Goal: Task Accomplishment & Management: Use online tool/utility

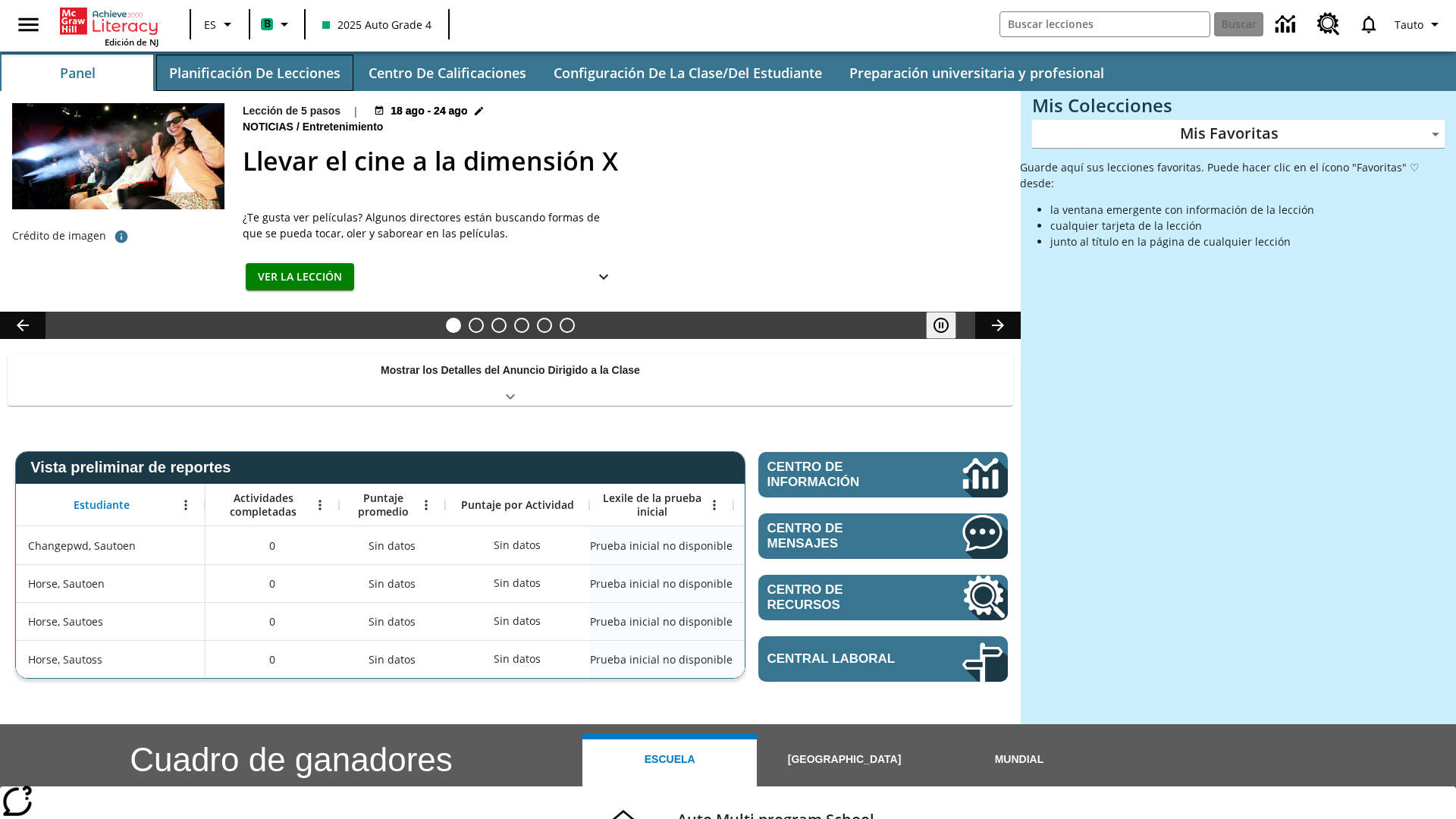
click at [254, 73] on button "Planificación de lecciones" at bounding box center [254, 72] width 197 height 36
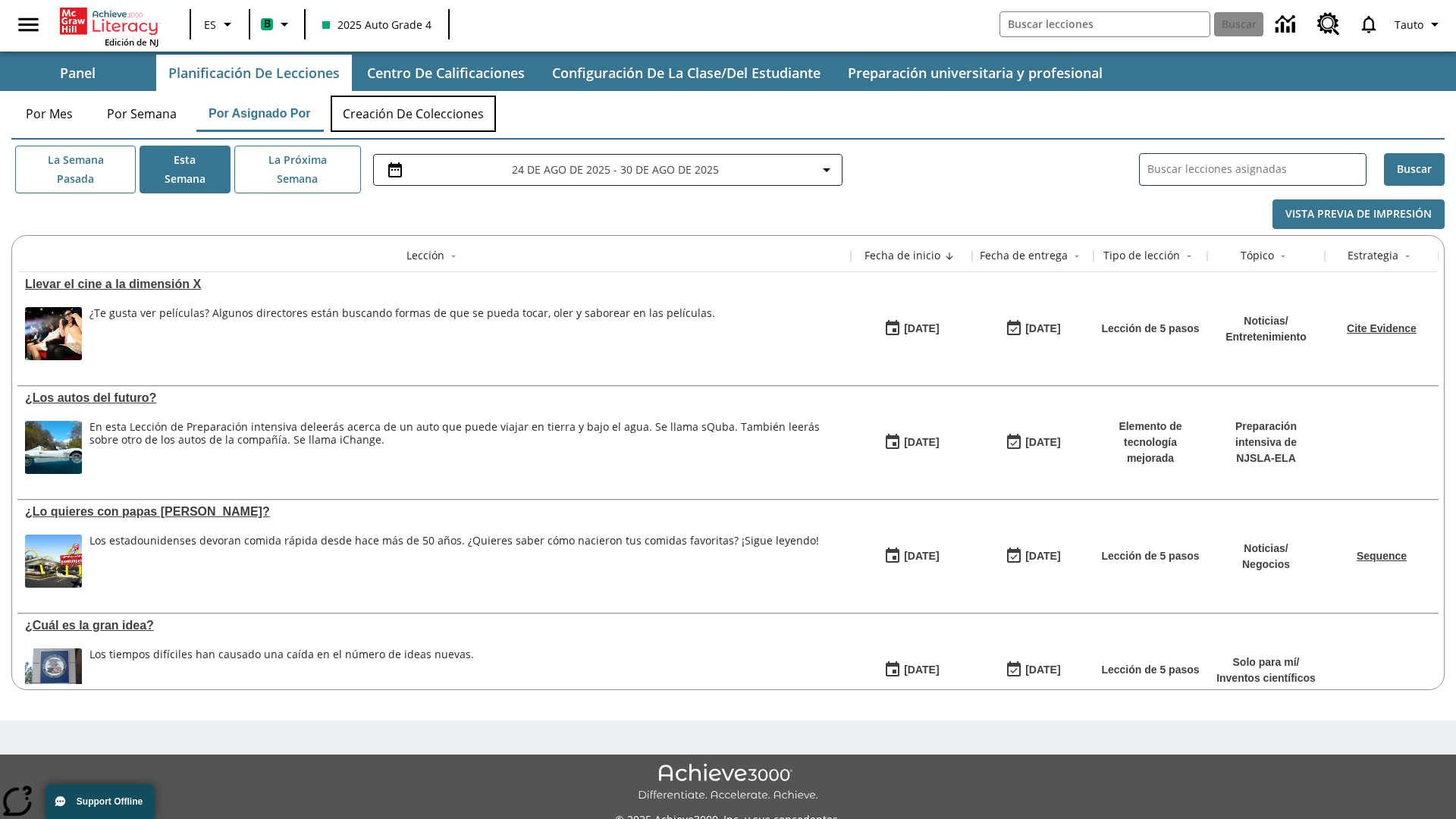
click at [414, 114] on button "Creación de colecciones" at bounding box center [413, 113] width 165 height 36
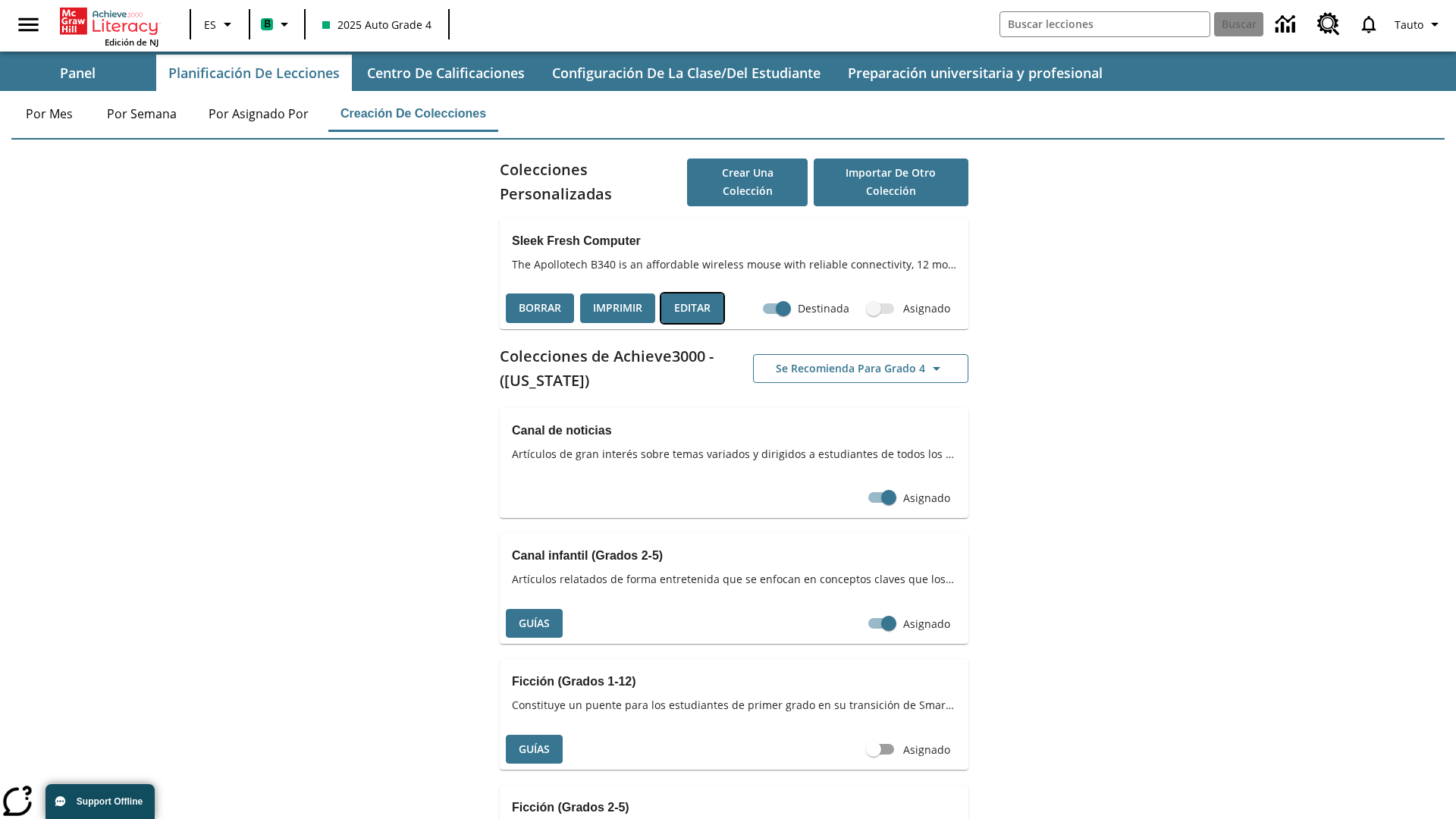
click at [693, 308] on button "Editar" at bounding box center [693, 308] width 62 height 29
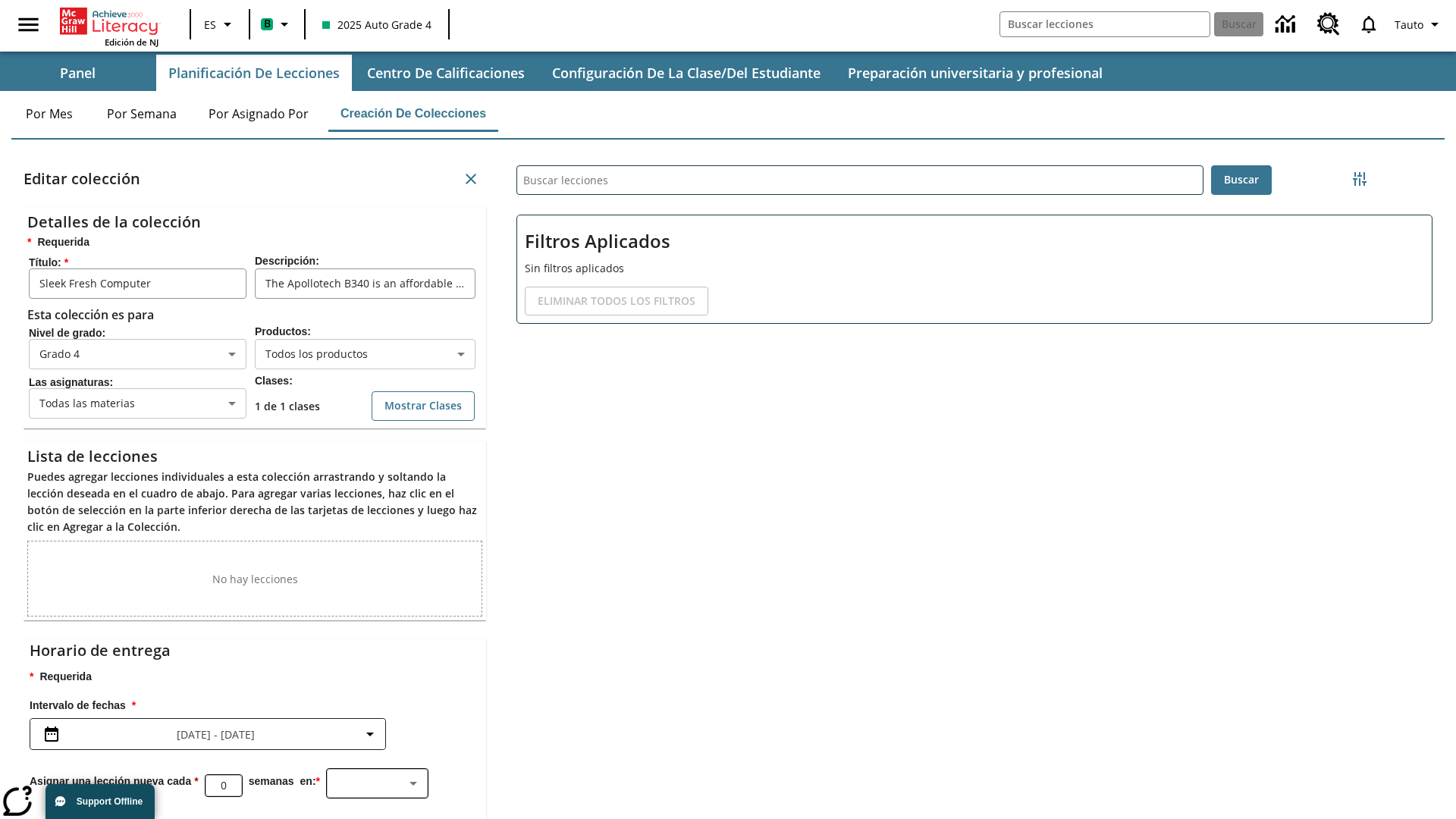
scroll to position [1, 1]
click at [365, 359] on body "Saltar al contenido principal Edición de NJ ES B 2025 Auto Grade 4 Buscar 0 Tau…" at bounding box center [728, 468] width 1456 height 936
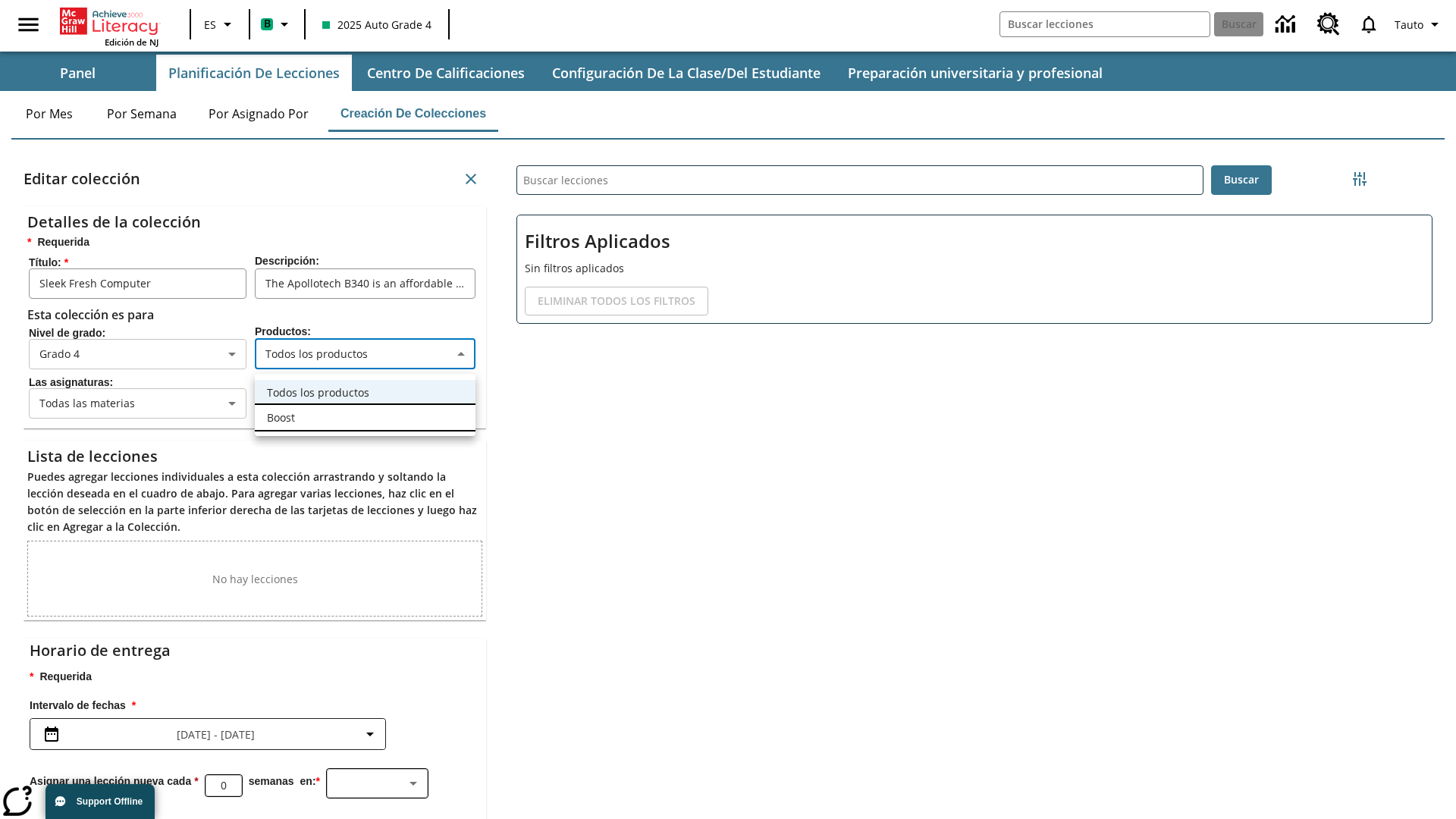
click at [365, 417] on li "Boost" at bounding box center [365, 417] width 221 height 25
type input "12"
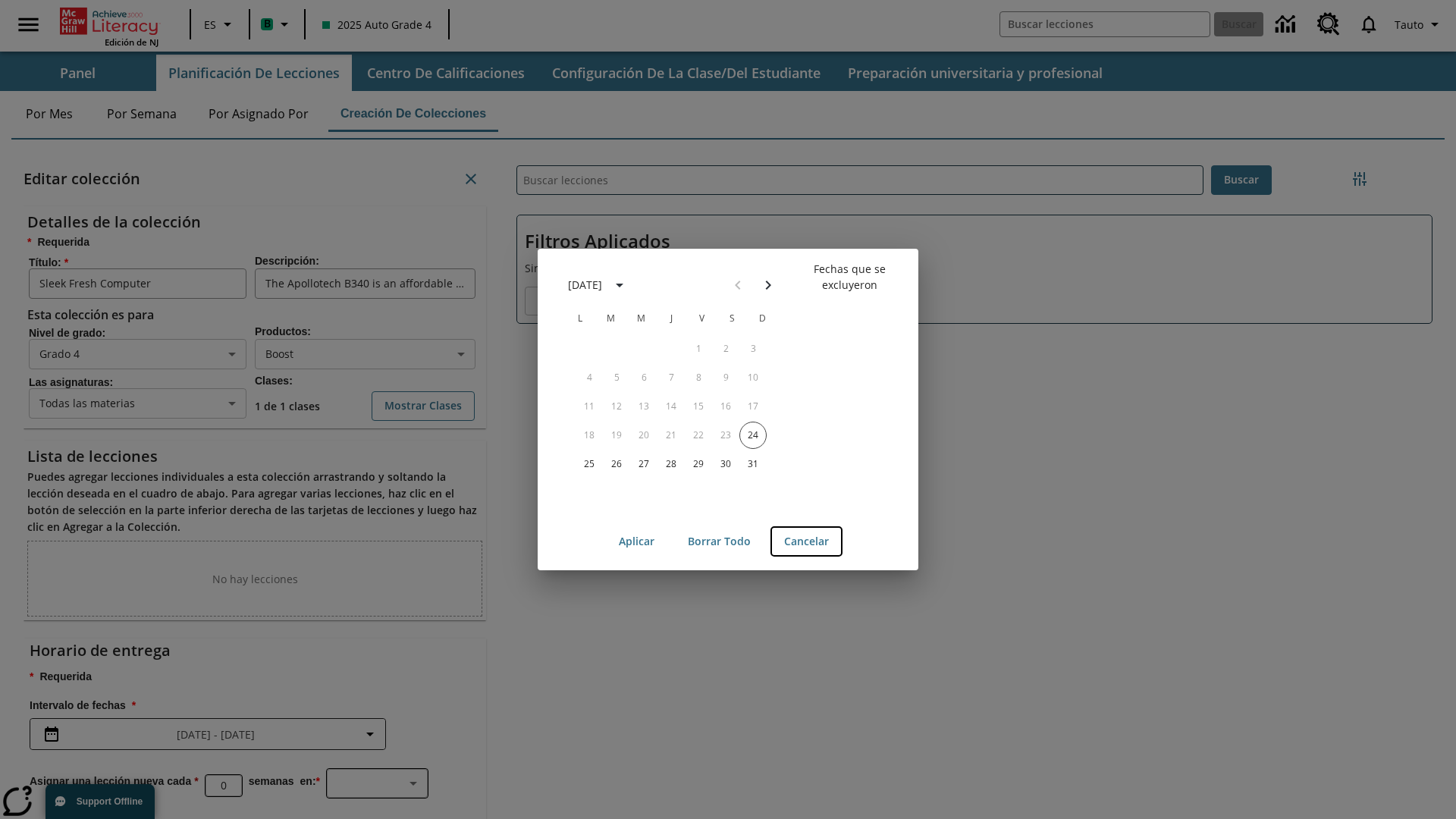
click at [806, 542] on button "Cancelar" at bounding box center [807, 541] width 69 height 28
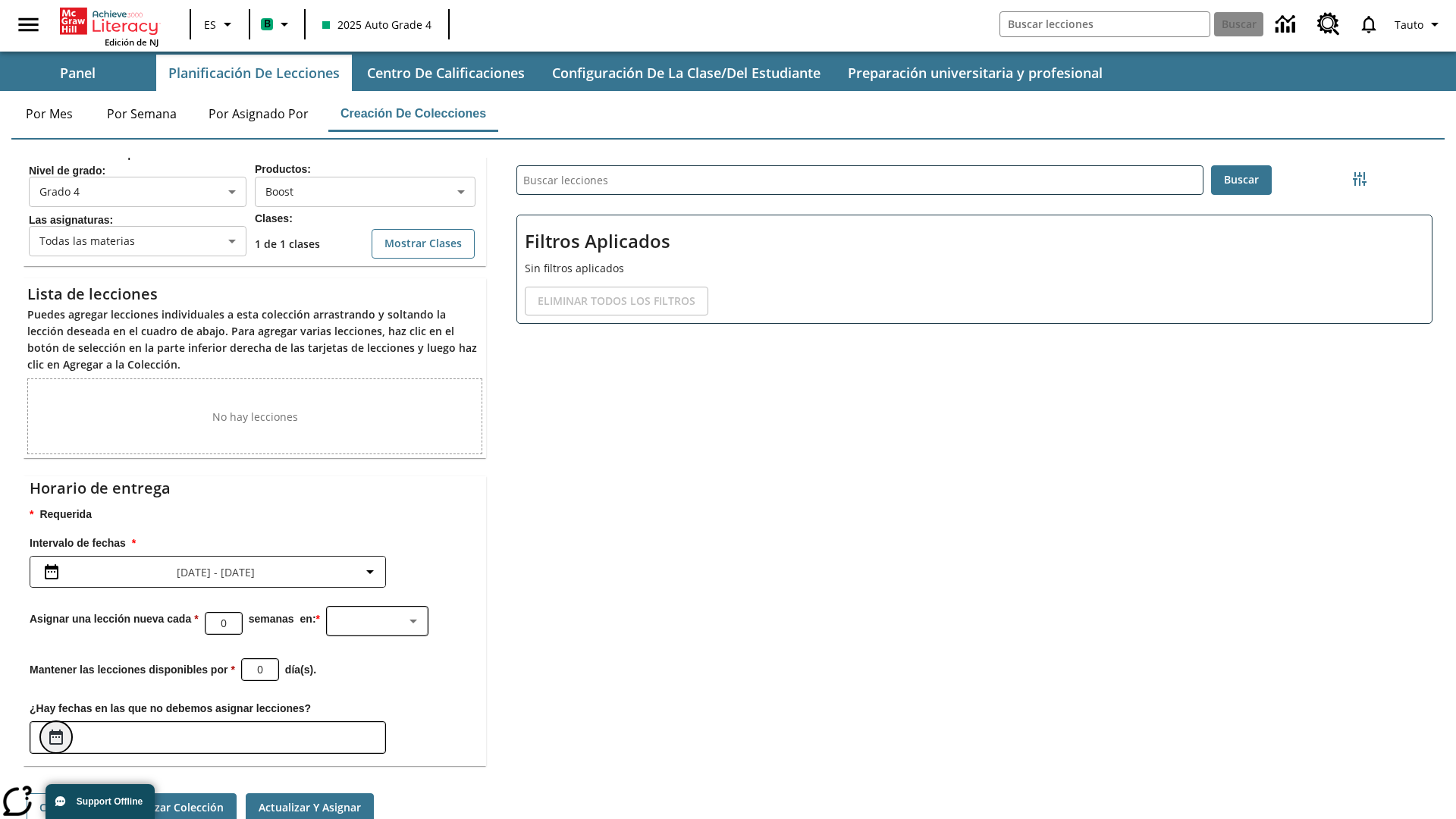
scroll to position [6, 0]
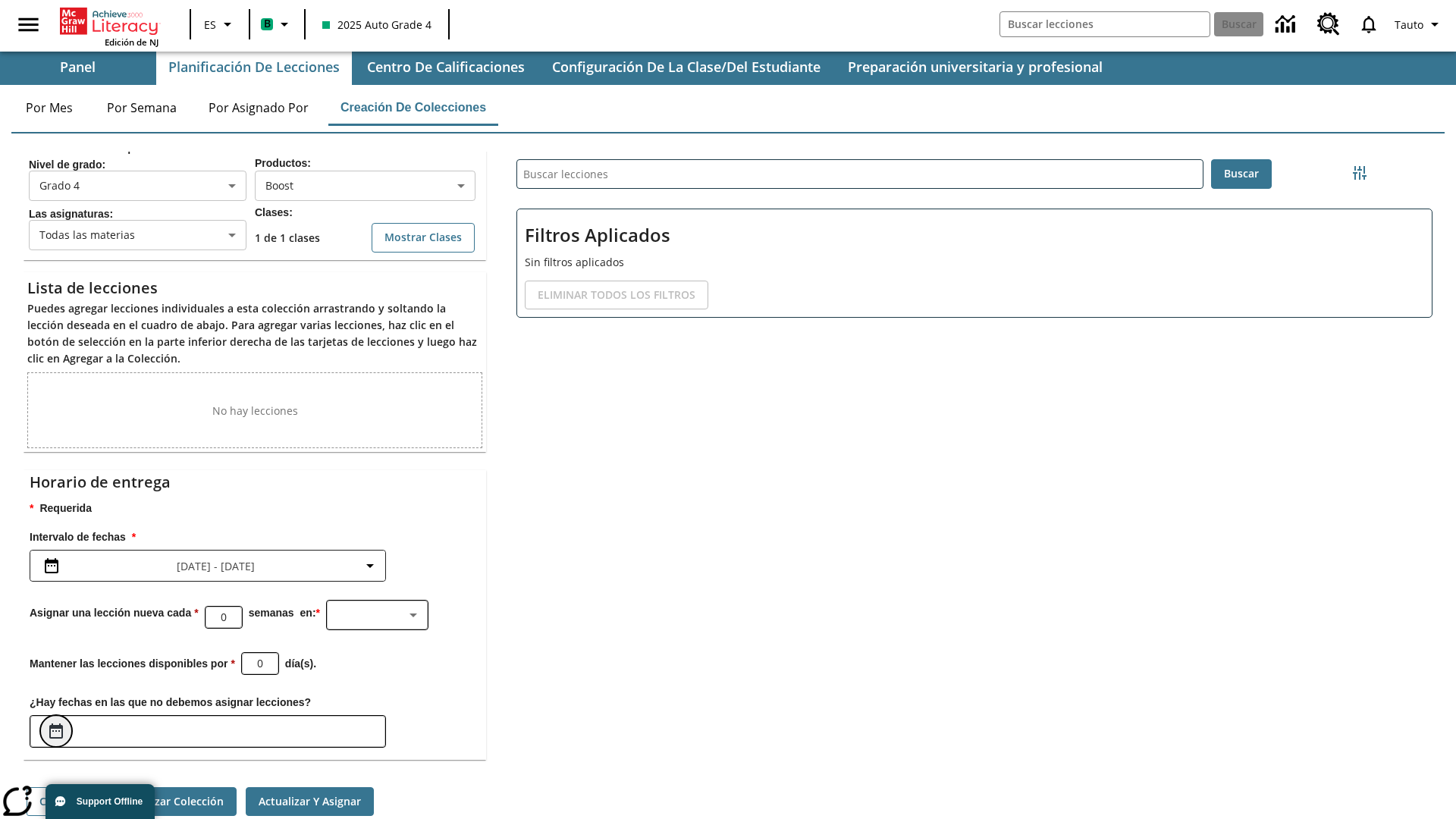
click at [56, 723] on icon "Elegir fechas" at bounding box center [56, 731] width 13 height 15
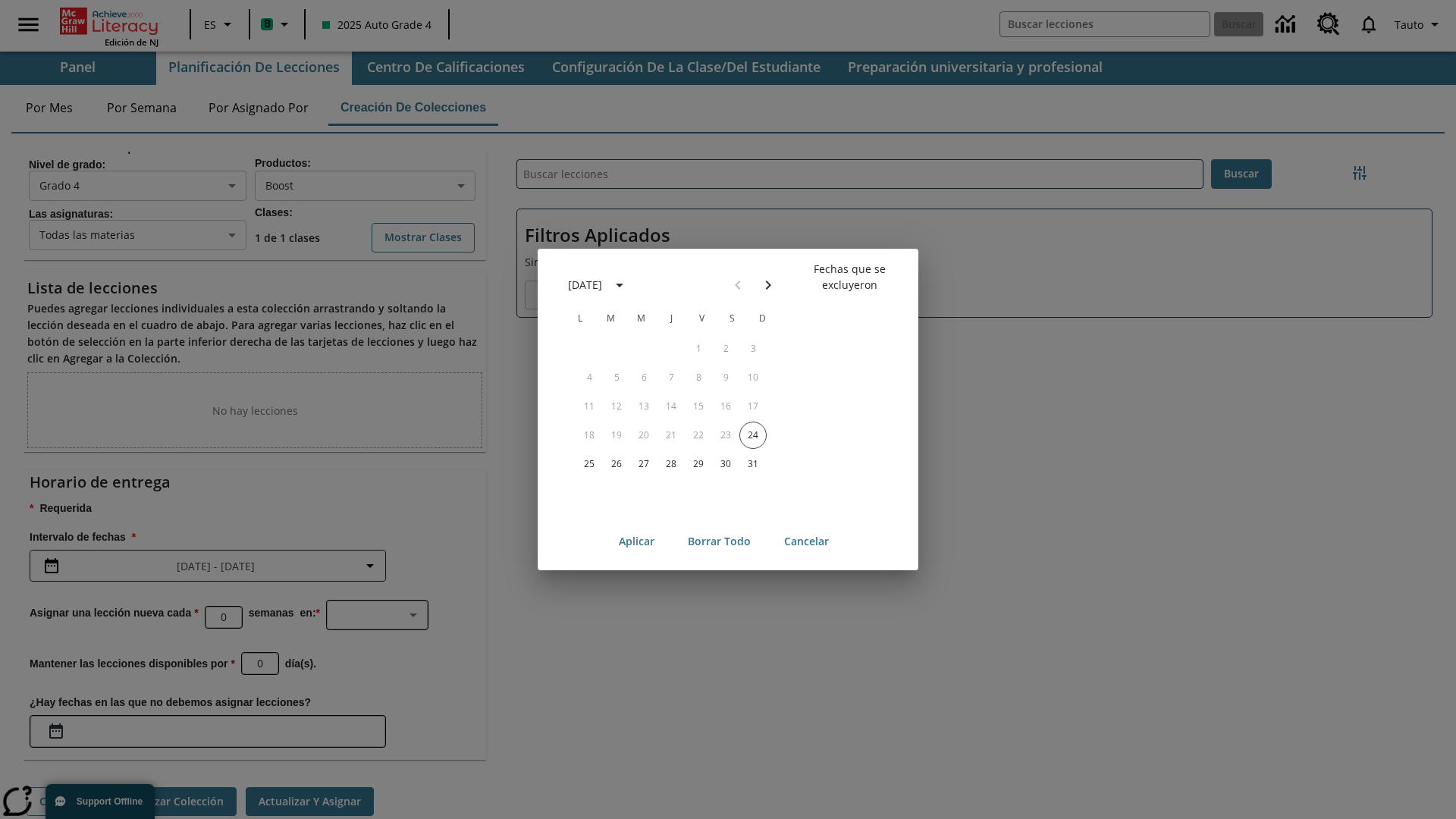
scroll to position [117, 0]
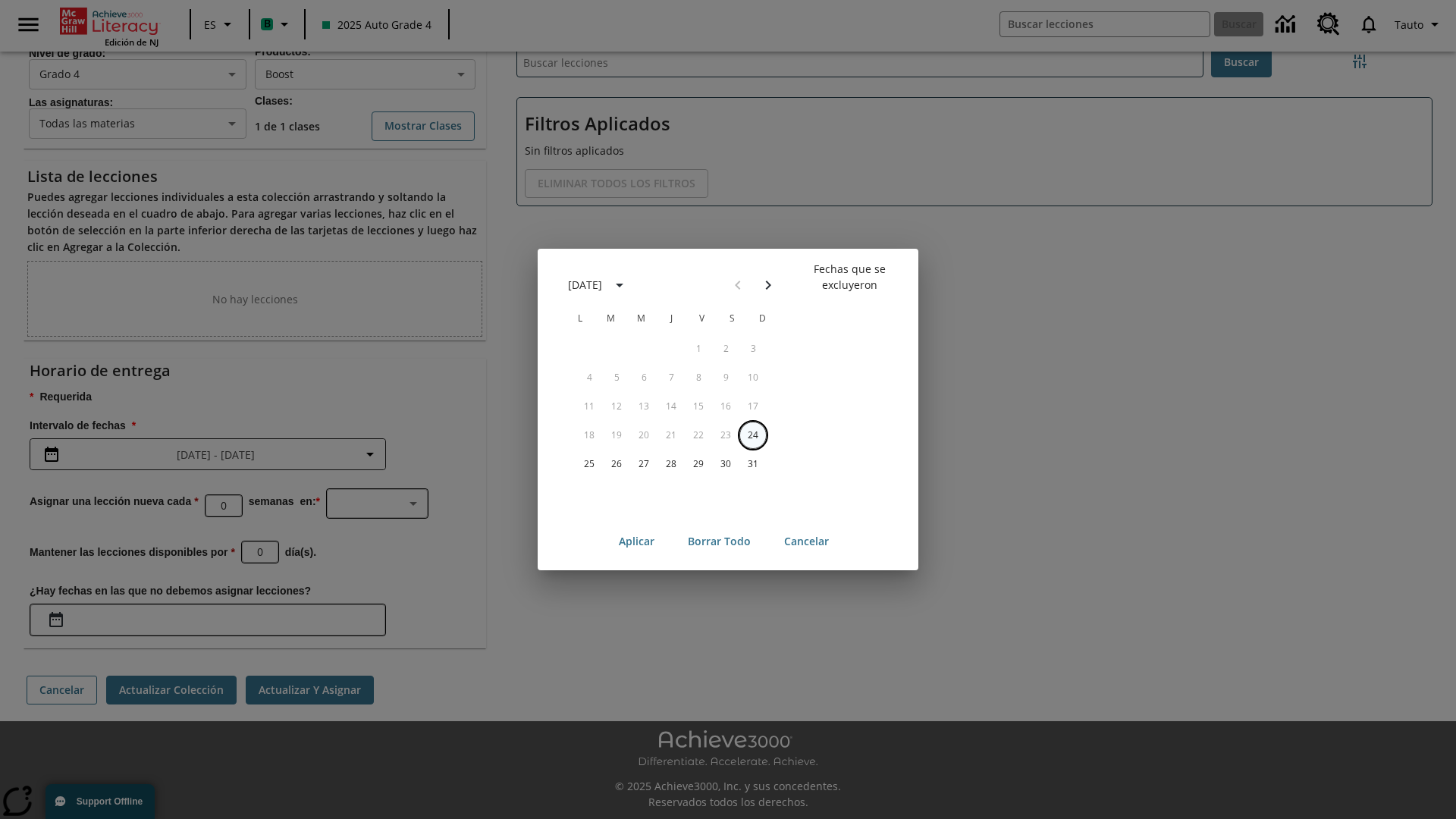
click at [753, 434] on button "24" at bounding box center [753, 435] width 28 height 28
click at [719, 542] on button "Borrar todo" at bounding box center [720, 541] width 87 height 28
click at [753, 434] on button "24" at bounding box center [753, 435] width 28 height 28
